Goal: Task Accomplishment & Management: Use online tool/utility

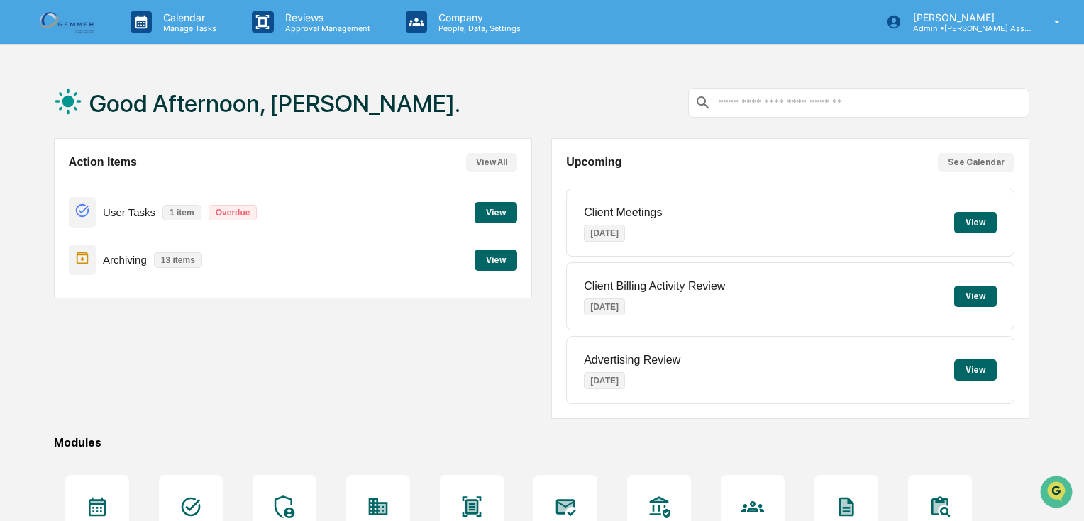
click at [496, 256] on button "View" at bounding box center [496, 260] width 43 height 21
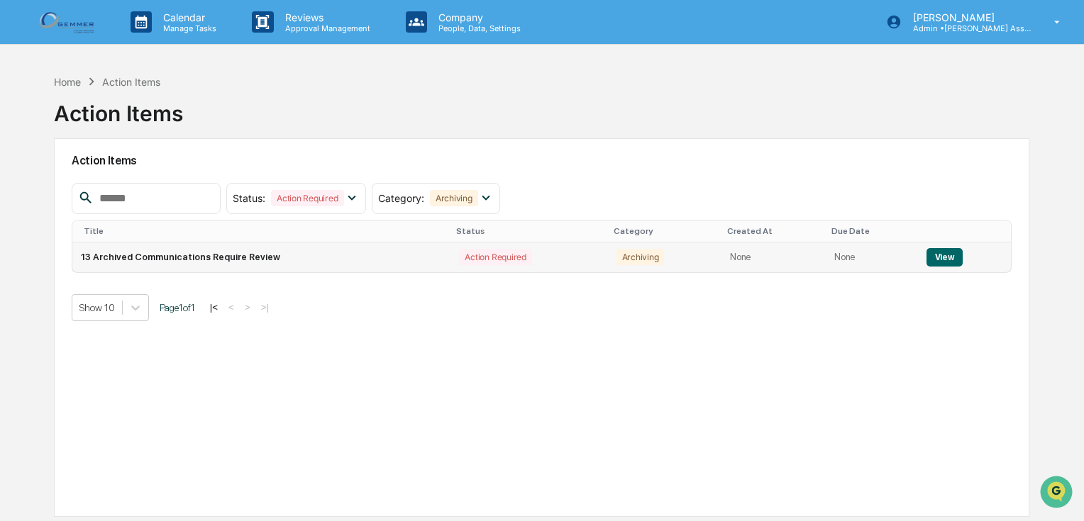
click at [944, 255] on button "View" at bounding box center [944, 257] width 36 height 18
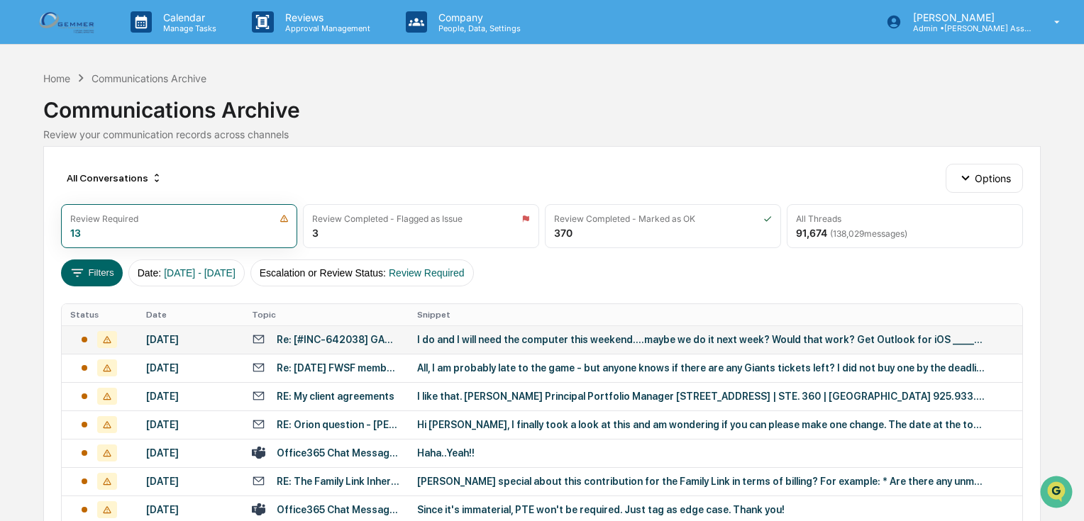
click at [528, 340] on div "I do and I will need the computer this weekend….maybe we do it next week? Would…" at bounding box center [700, 339] width 567 height 11
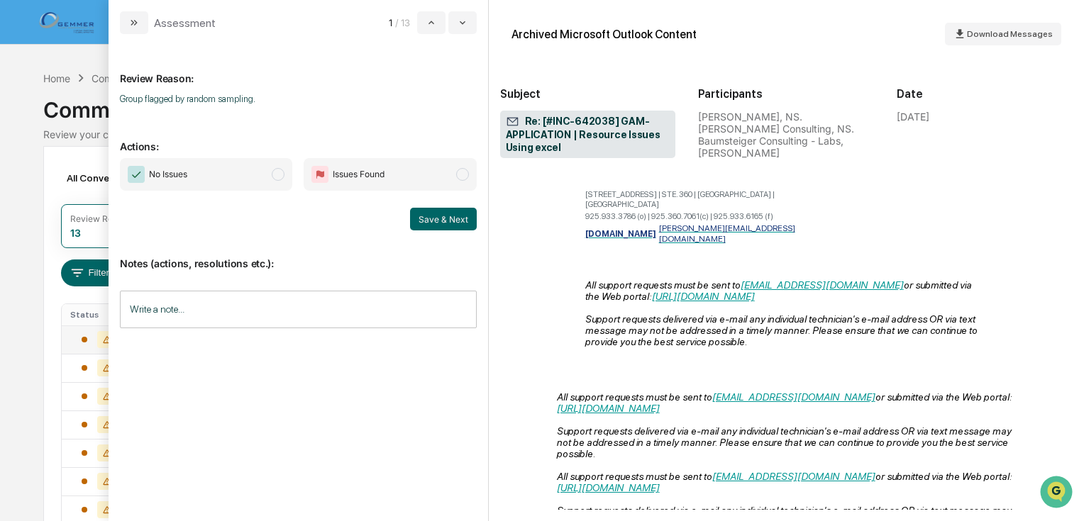
scroll to position [851, 0]
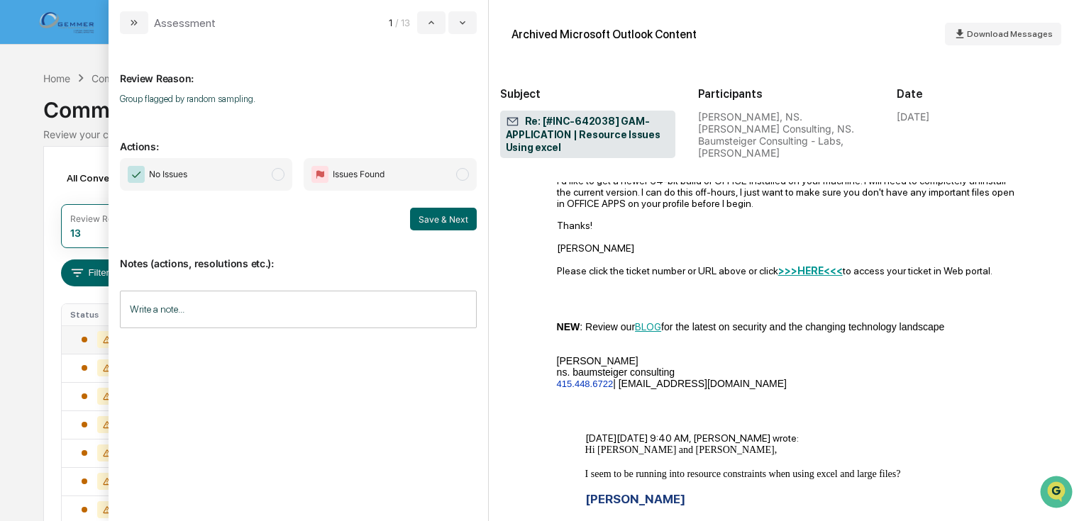
click at [277, 169] on span "modal" at bounding box center [278, 174] width 13 height 13
click at [426, 213] on button "Save & Next" at bounding box center [443, 219] width 67 height 23
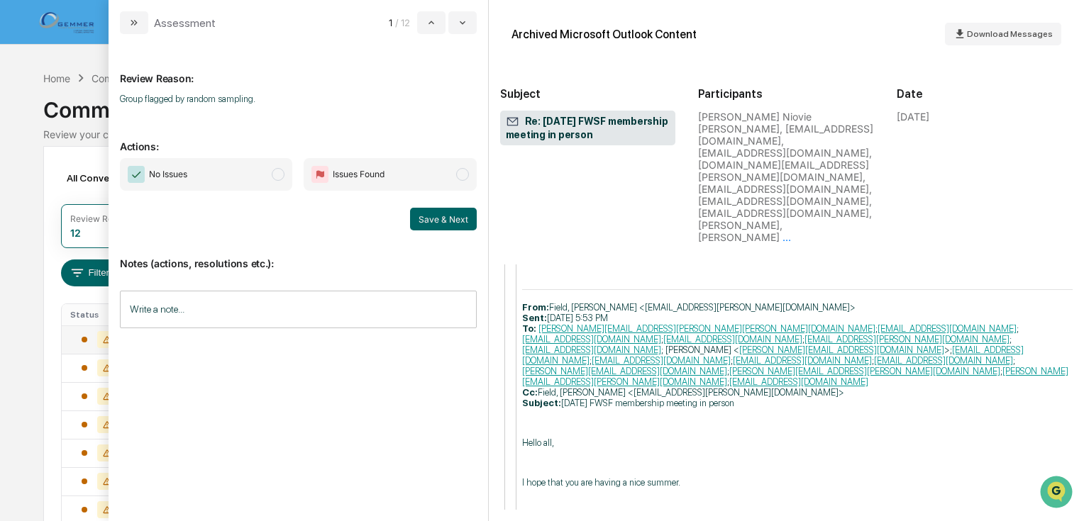
scroll to position [2894, 0]
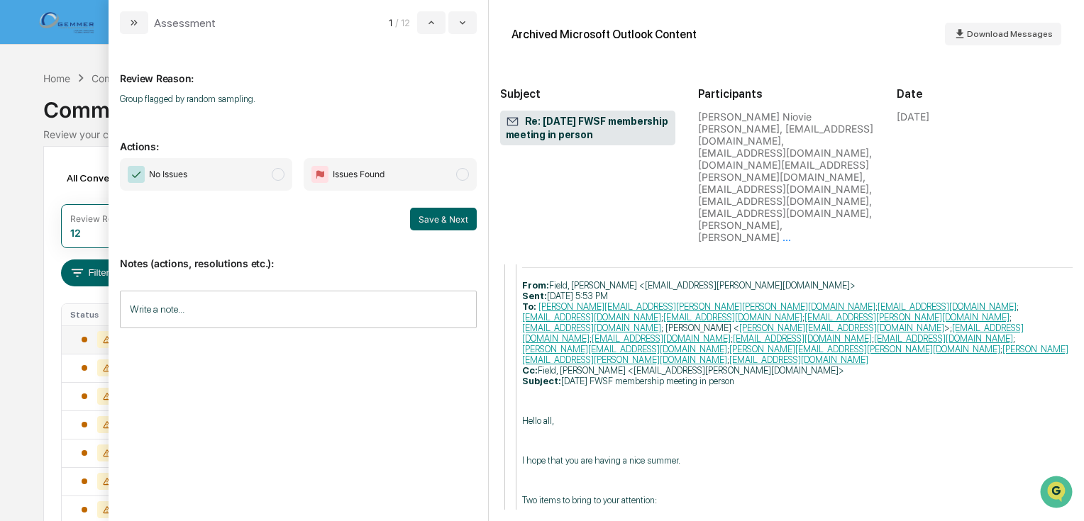
click at [274, 171] on span "modal" at bounding box center [278, 174] width 13 height 13
click at [428, 219] on button "Save & Next" at bounding box center [443, 219] width 67 height 23
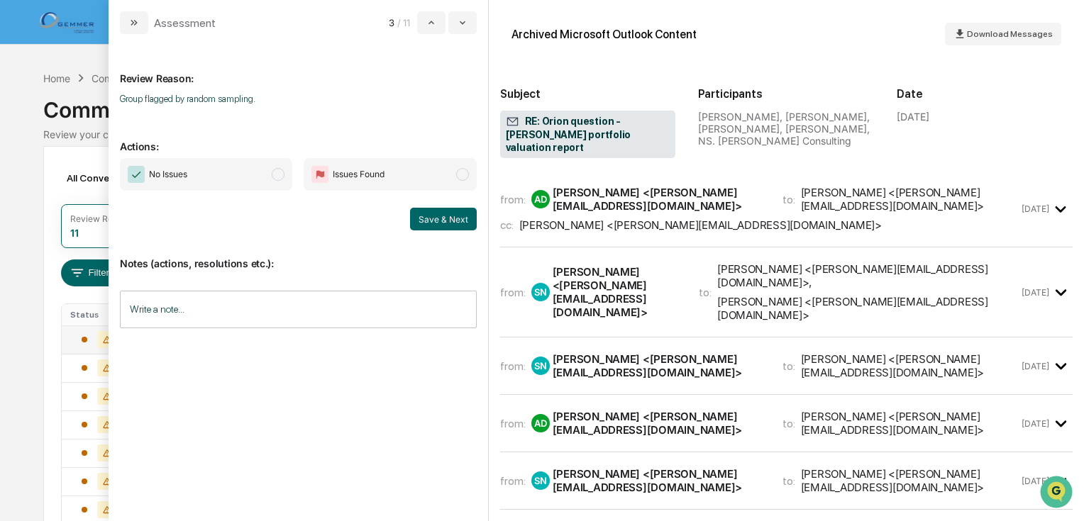
click at [841, 211] on div "from: AD [PERSON_NAME] <[PERSON_NAME][EMAIL_ADDRESS][DOMAIN_NAME]> to: [PERSON_…" at bounding box center [786, 208] width 572 height 53
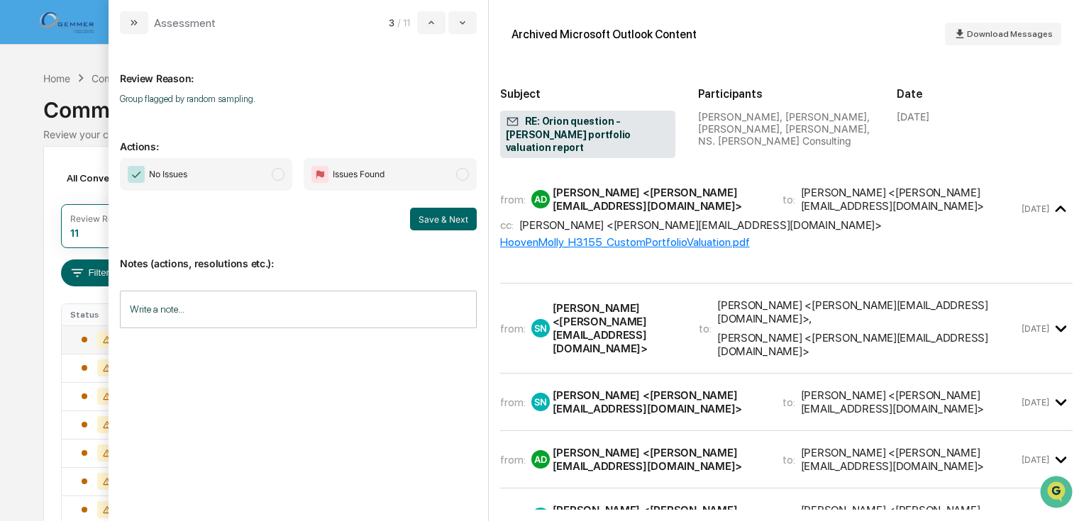
click at [804, 299] on div "[PERSON_NAME] <[PERSON_NAME][EMAIL_ADDRESS][DOMAIN_NAME]> ," at bounding box center [867, 312] width 301 height 27
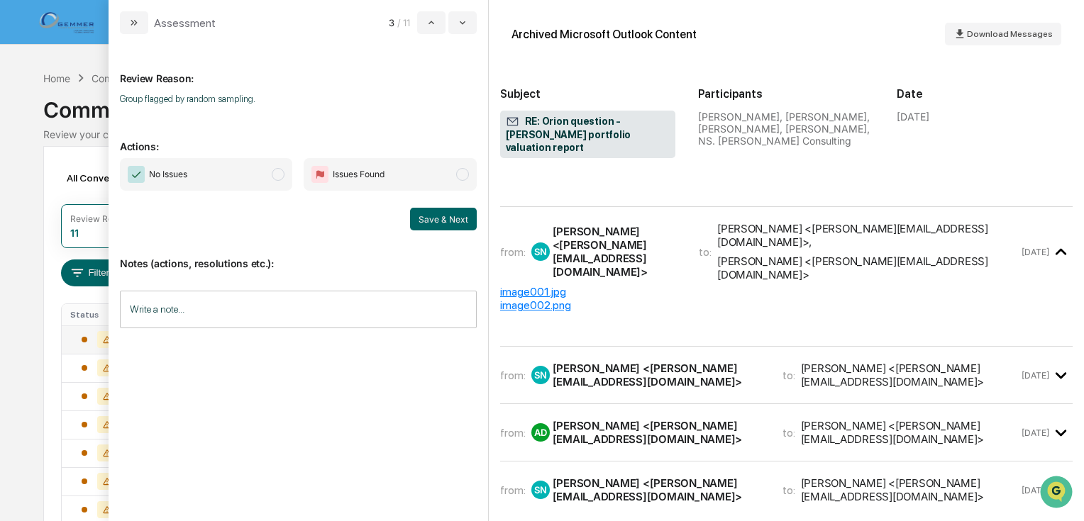
scroll to position [113, 0]
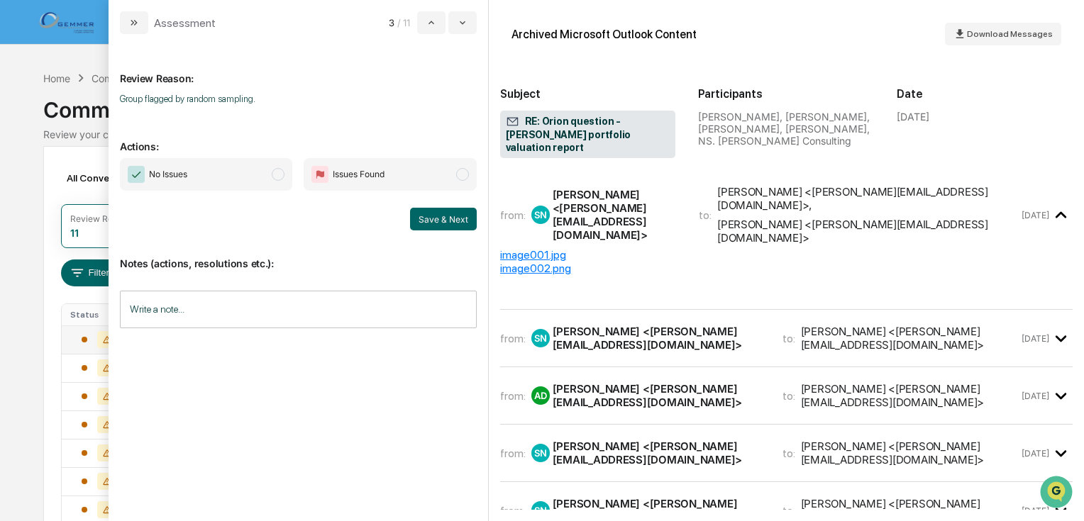
click at [801, 325] on div "[PERSON_NAME] <[PERSON_NAME][EMAIL_ADDRESS][DOMAIN_NAME]>" at bounding box center [910, 338] width 218 height 27
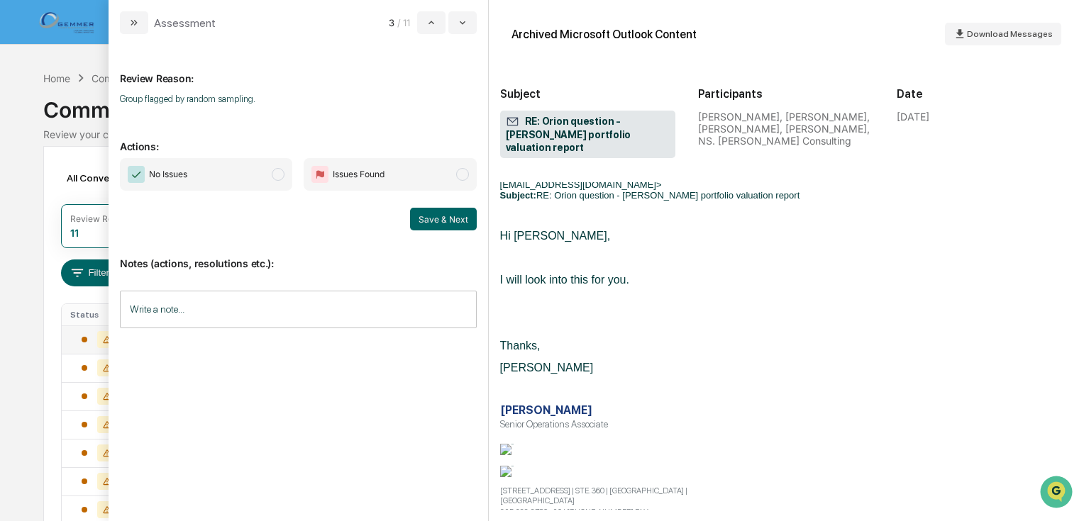
scroll to position [1419, 0]
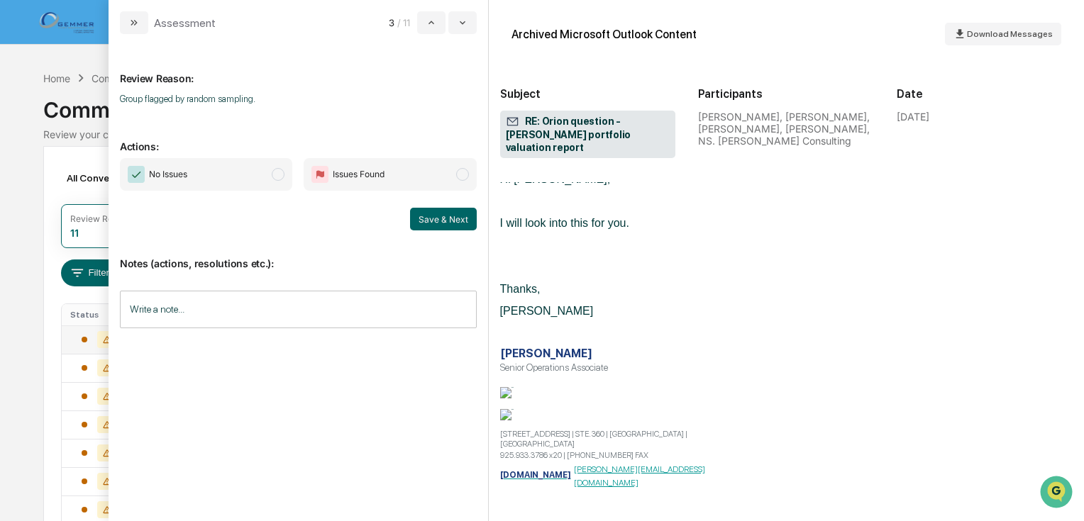
click at [279, 172] on span "modal" at bounding box center [278, 174] width 13 height 13
click at [452, 211] on button "Save & Next" at bounding box center [443, 219] width 67 height 23
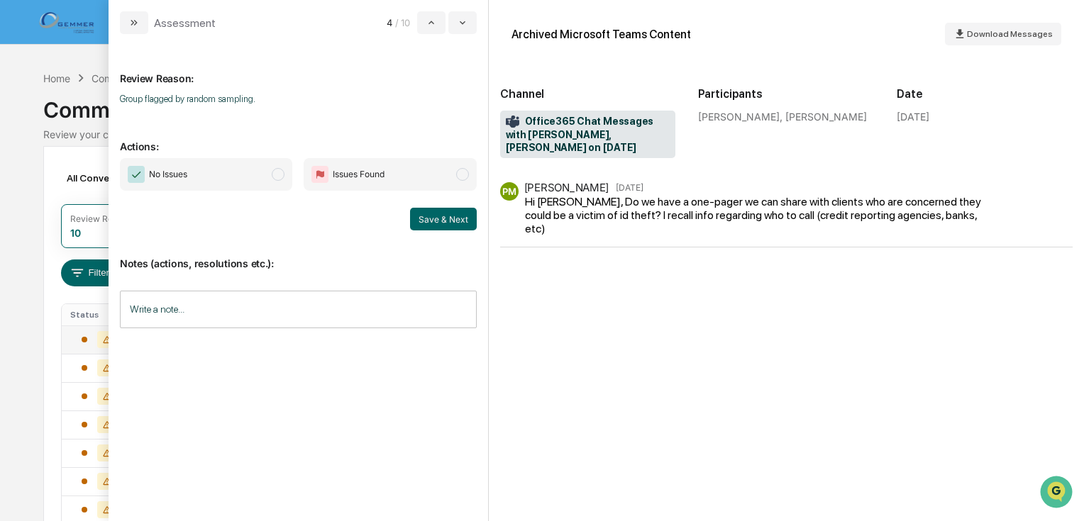
click at [276, 168] on span "modal" at bounding box center [278, 174] width 13 height 13
click at [445, 223] on button "Save & Next" at bounding box center [443, 219] width 67 height 23
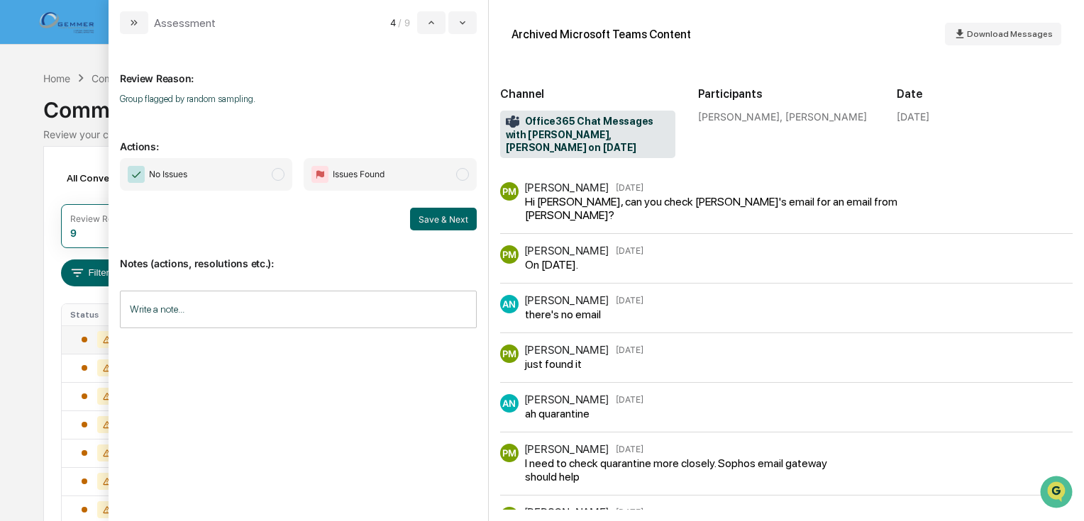
click at [276, 173] on span "modal" at bounding box center [278, 174] width 13 height 13
click at [433, 218] on button "Save & Next" at bounding box center [443, 219] width 67 height 23
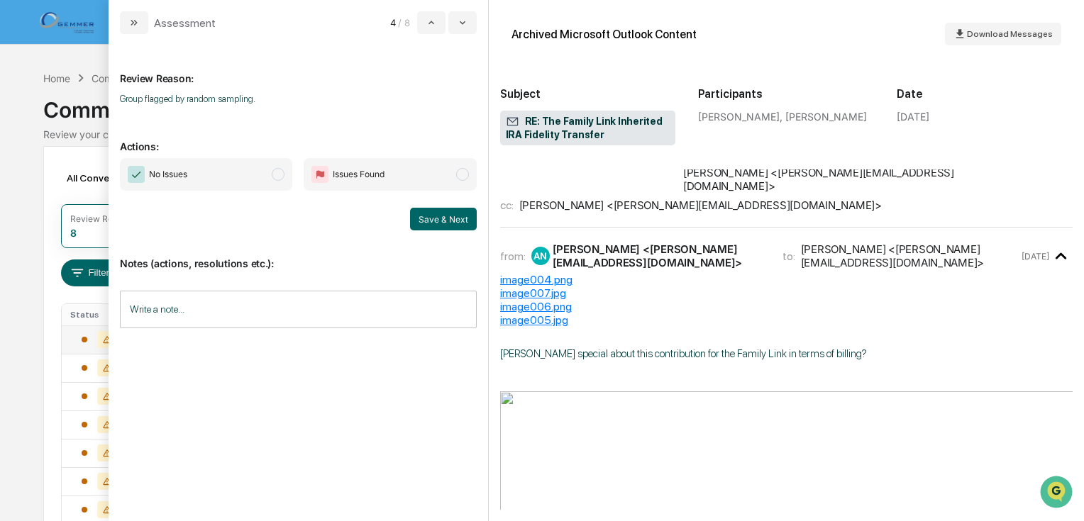
scroll to position [567, 0]
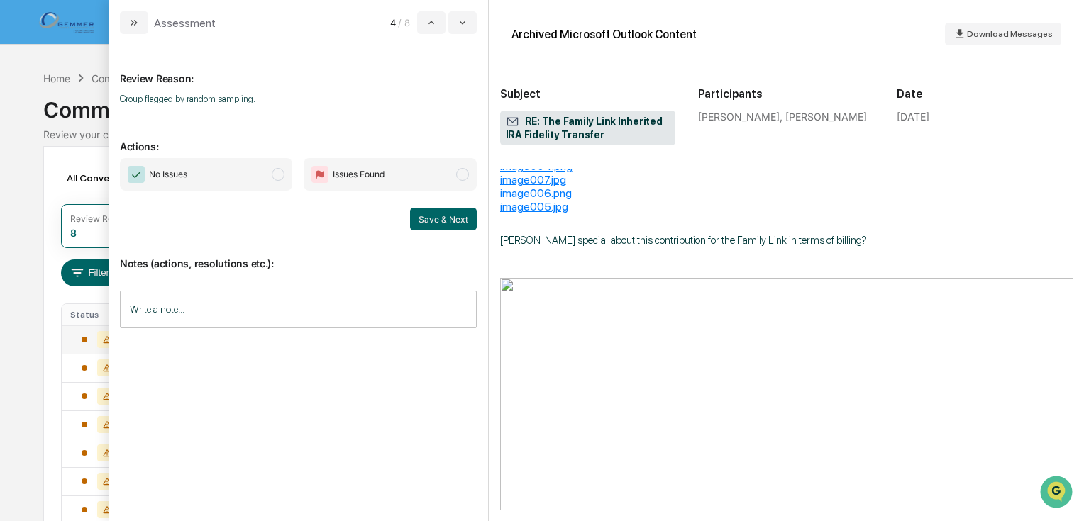
click at [282, 173] on span "modal" at bounding box center [278, 174] width 13 height 13
click at [472, 229] on button "Save & Next" at bounding box center [443, 219] width 67 height 23
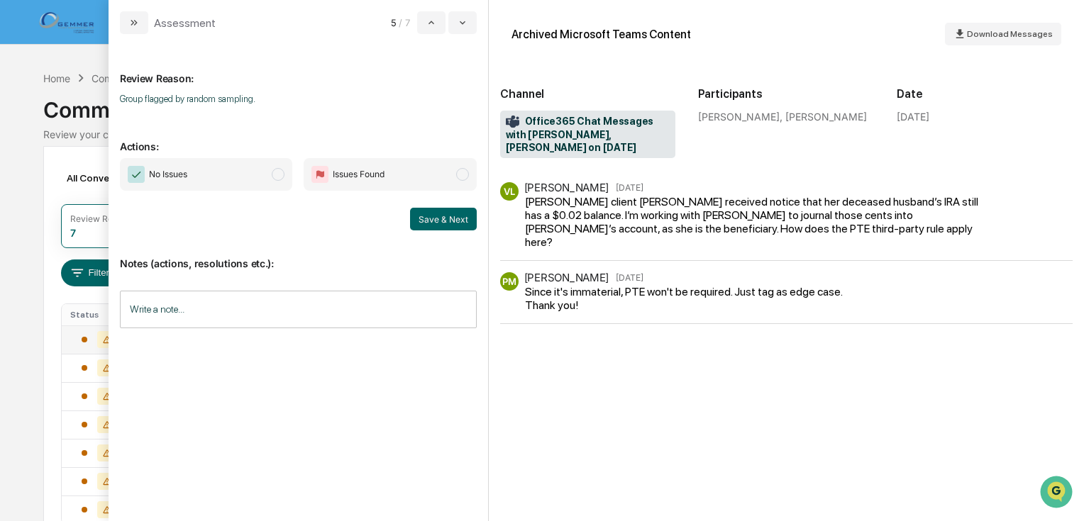
click at [276, 177] on span "modal" at bounding box center [278, 174] width 13 height 13
click at [440, 221] on button "Save & Next" at bounding box center [443, 219] width 67 height 23
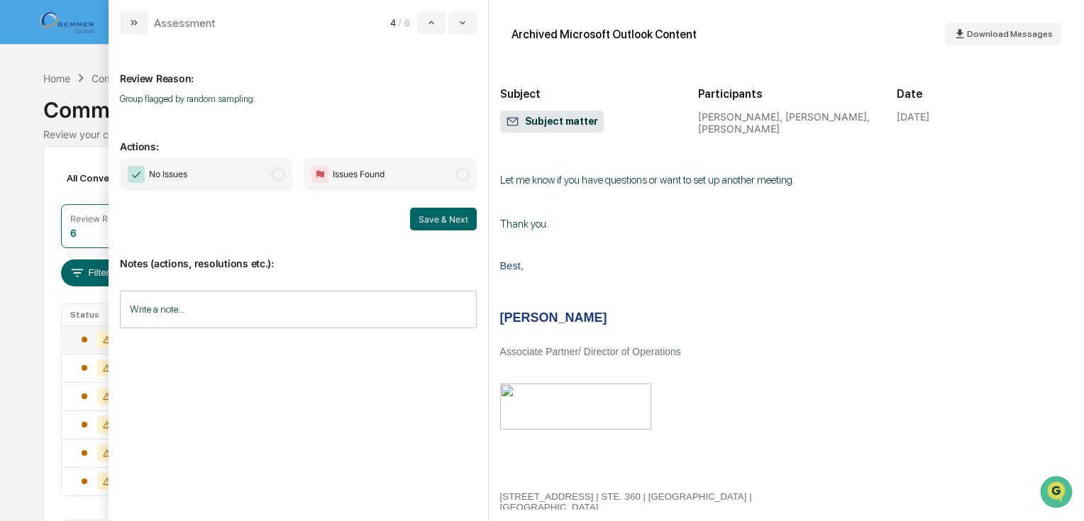
scroll to position [1064, 0]
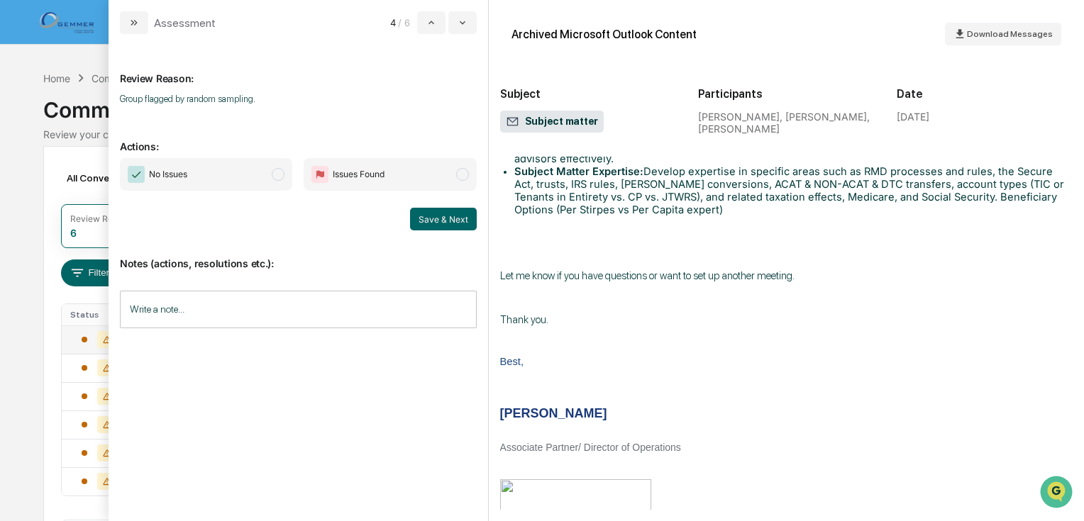
click at [287, 171] on span "No Issues" at bounding box center [206, 174] width 172 height 33
click at [426, 218] on button "Save & Next" at bounding box center [443, 219] width 67 height 23
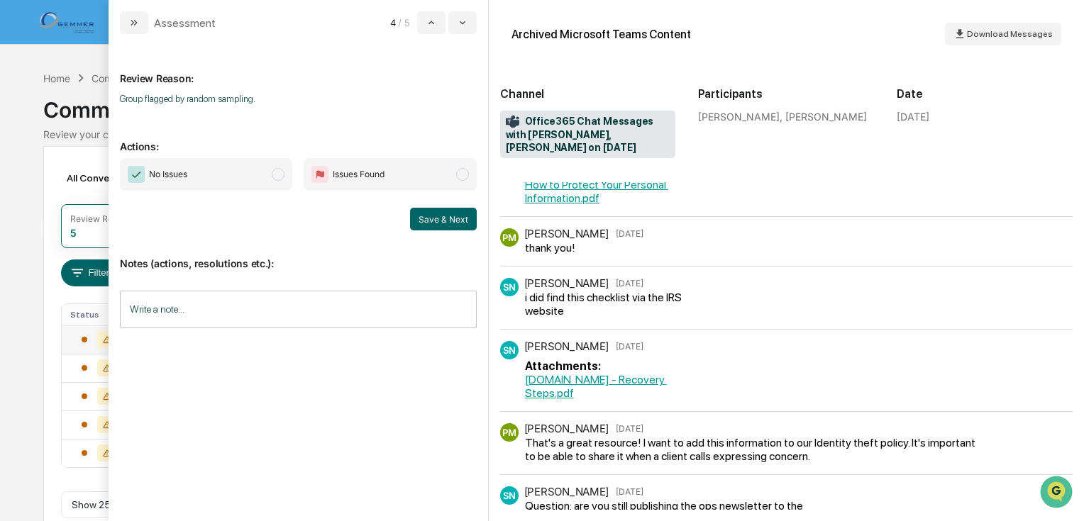
scroll to position [57, 0]
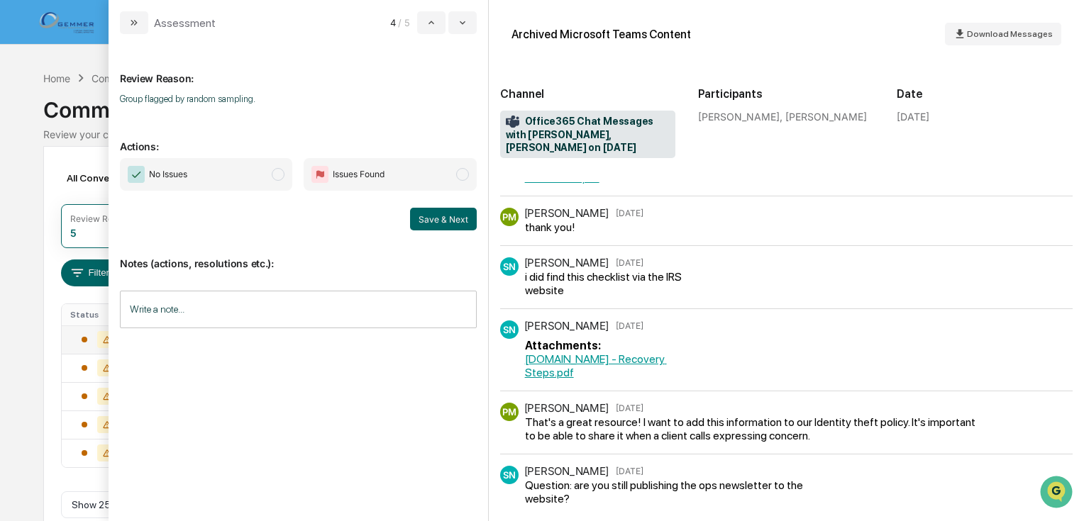
click at [278, 174] on span "modal" at bounding box center [278, 174] width 13 height 13
click at [431, 213] on button "Save & Next" at bounding box center [443, 219] width 67 height 23
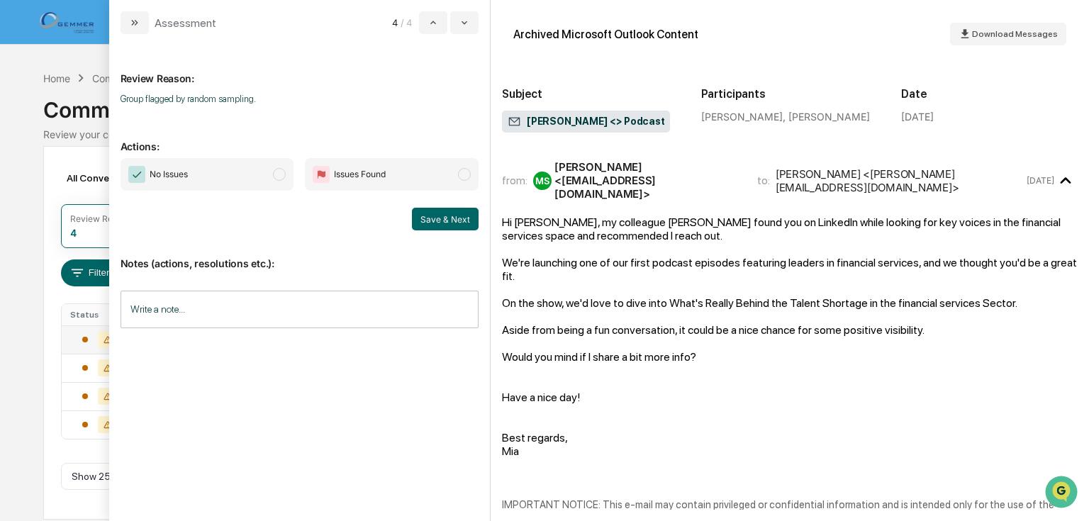
click at [279, 173] on span "modal" at bounding box center [279, 174] width 13 height 13
click at [441, 216] on button "Save & Next" at bounding box center [445, 219] width 67 height 23
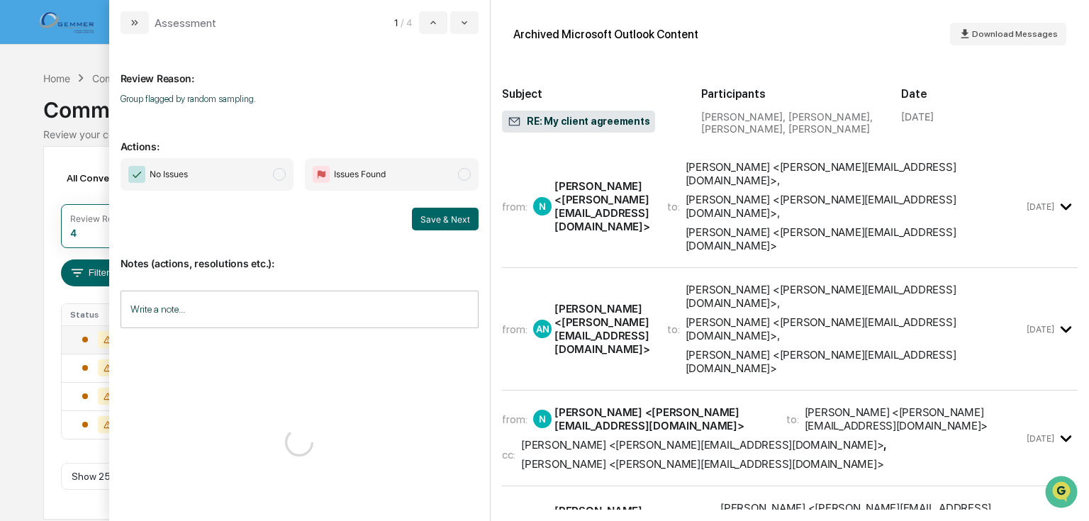
click at [723, 501] on div "to: [PERSON_NAME] <[PERSON_NAME][EMAIL_ADDRESS][DOMAIN_NAME]> , [PERSON_NAME] <…" at bounding box center [863, 531] width 322 height 60
drag, startPoint x: 723, startPoint y: 294, endPoint x: 280, endPoint y: 149, distance: 466.3
click at [720, 501] on div "to: [PERSON_NAME] <[PERSON_NAME][EMAIL_ADDRESS][DOMAIN_NAME]> , [PERSON_NAME] <…" at bounding box center [863, 531] width 322 height 60
click at [276, 170] on span "modal" at bounding box center [279, 174] width 13 height 13
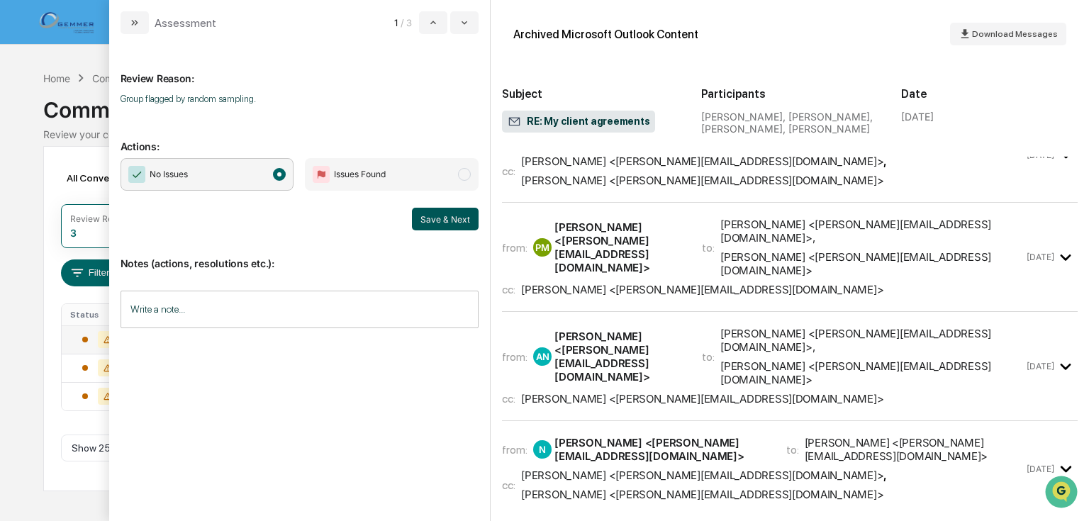
click at [439, 211] on button "Save & Next" at bounding box center [445, 219] width 67 height 23
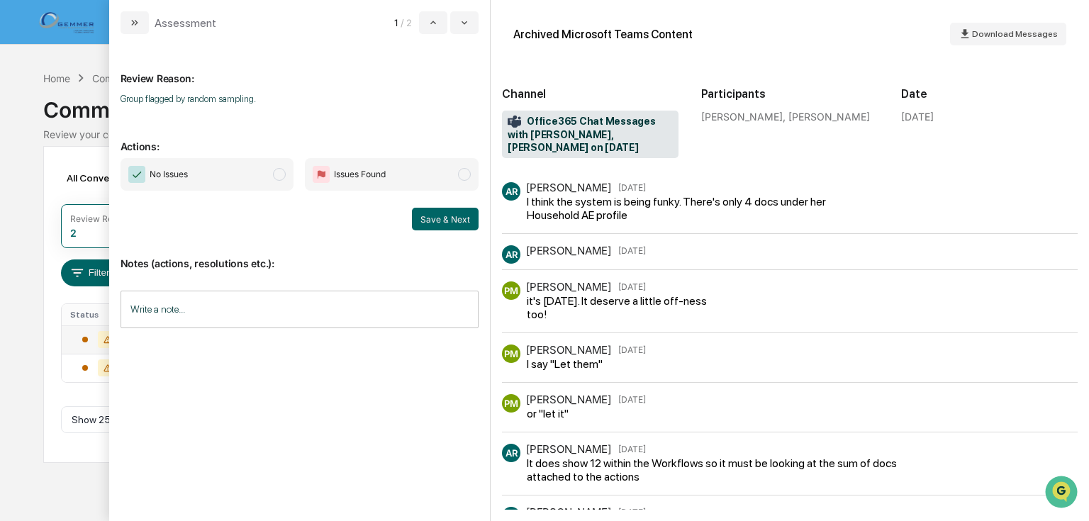
click at [780, 219] on div "I think the system is being funky. There's only 4 docs under her Household AE p…" at bounding box center [698, 208] width 342 height 27
click at [658, 323] on div "PM [PERSON_NAME] [DATE] it's [DATE]. It deserve a little off-ness too!" at bounding box center [790, 308] width 576 height 52
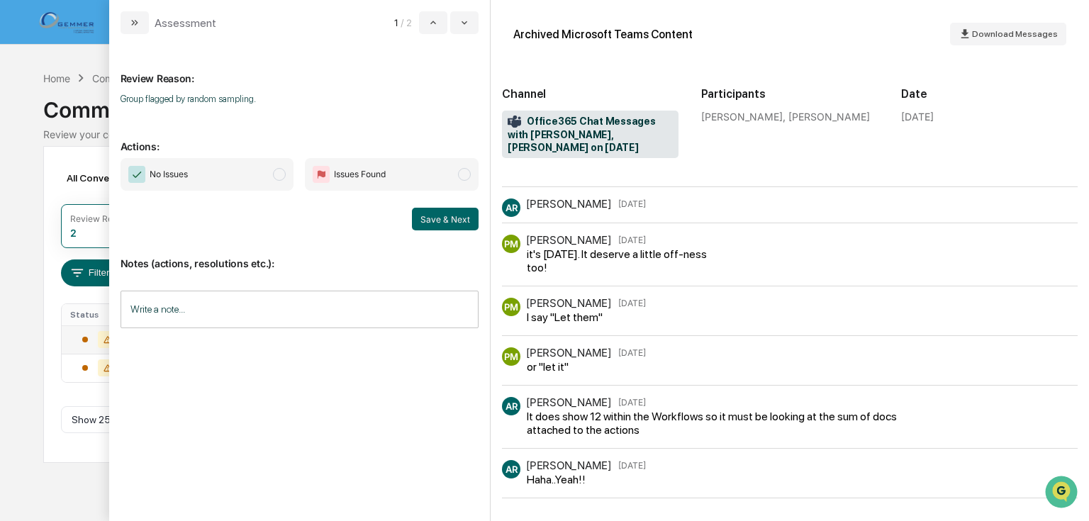
click at [284, 173] on span "modal" at bounding box center [279, 174] width 13 height 13
click at [458, 212] on button "Save & Next" at bounding box center [445, 219] width 67 height 23
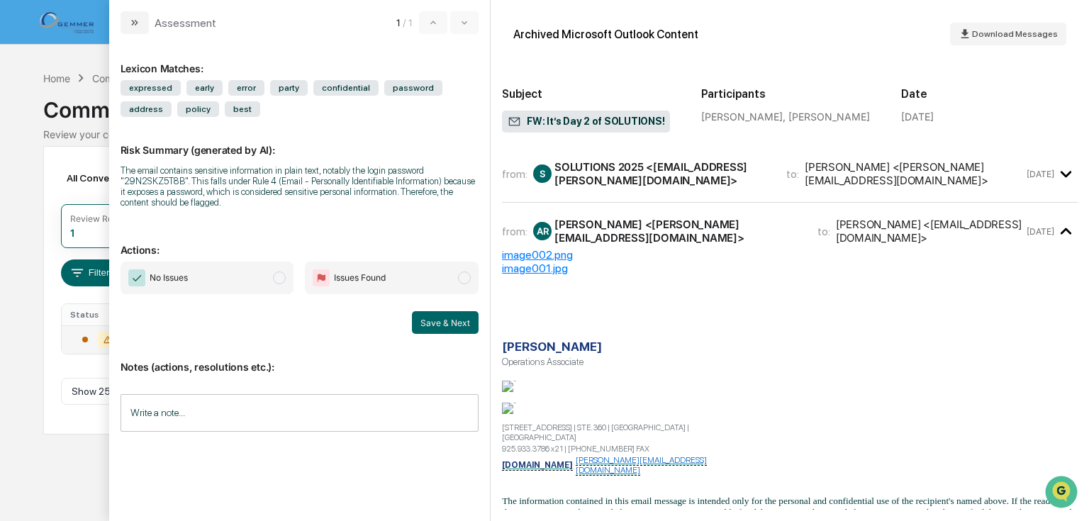
click at [894, 173] on div "[PERSON_NAME] <[PERSON_NAME][EMAIL_ADDRESS][DOMAIN_NAME]>" at bounding box center [914, 173] width 219 height 27
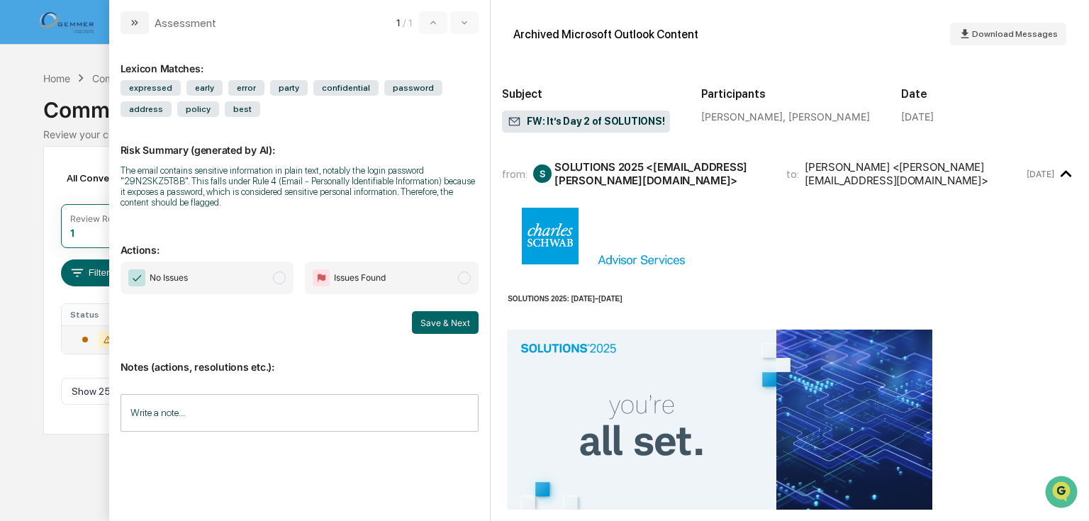
click at [284, 277] on span "modal" at bounding box center [279, 278] width 13 height 13
click at [428, 318] on button "Save & Next" at bounding box center [445, 322] width 67 height 23
